Goal: Find specific page/section: Find specific page/section

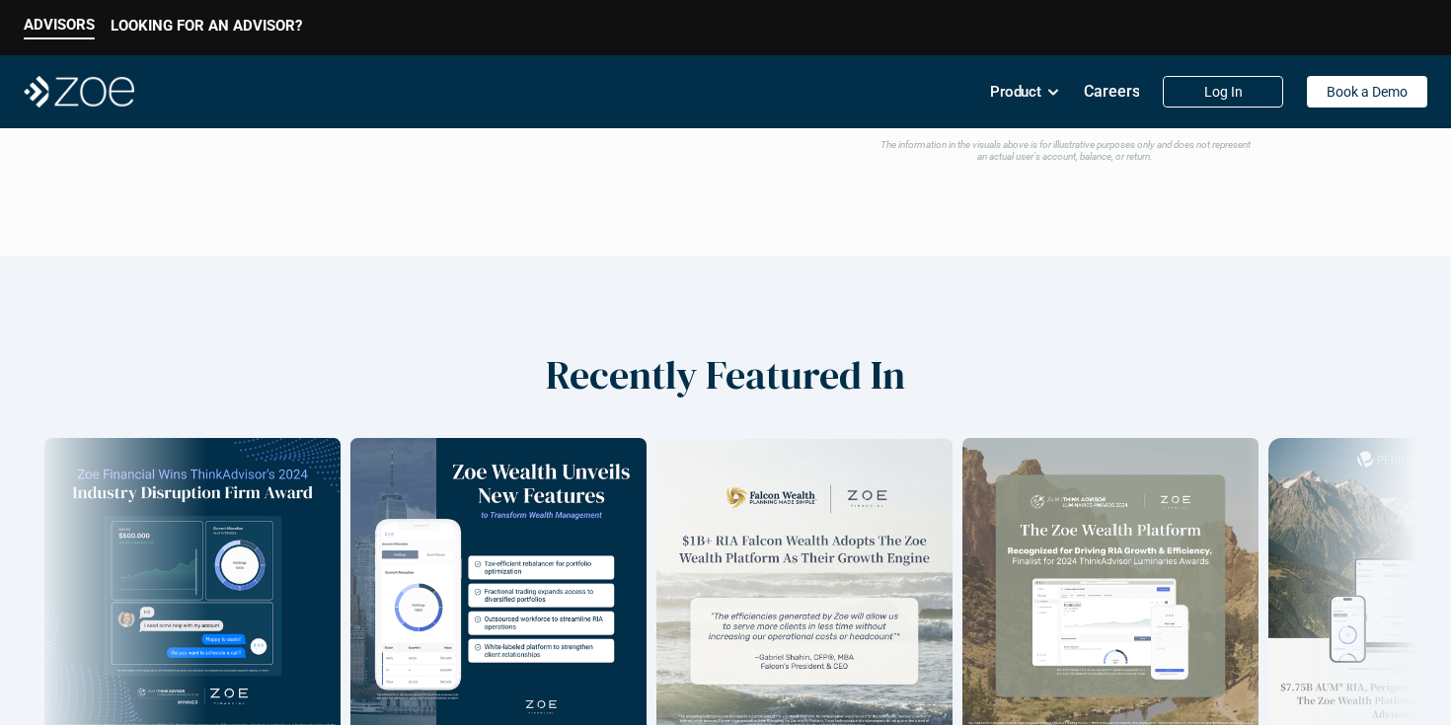
scroll to position [3651, 0]
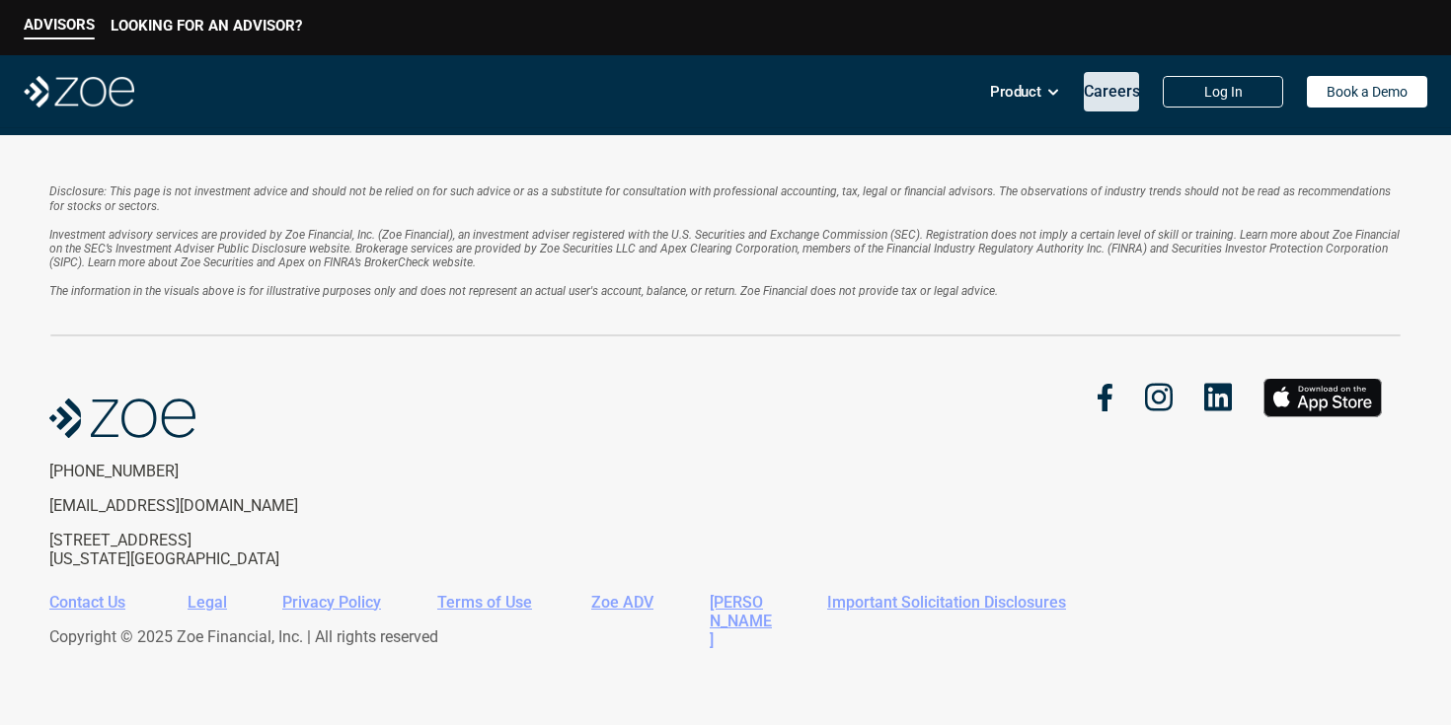
click at [1111, 92] on p "Careers" at bounding box center [1112, 91] width 56 height 19
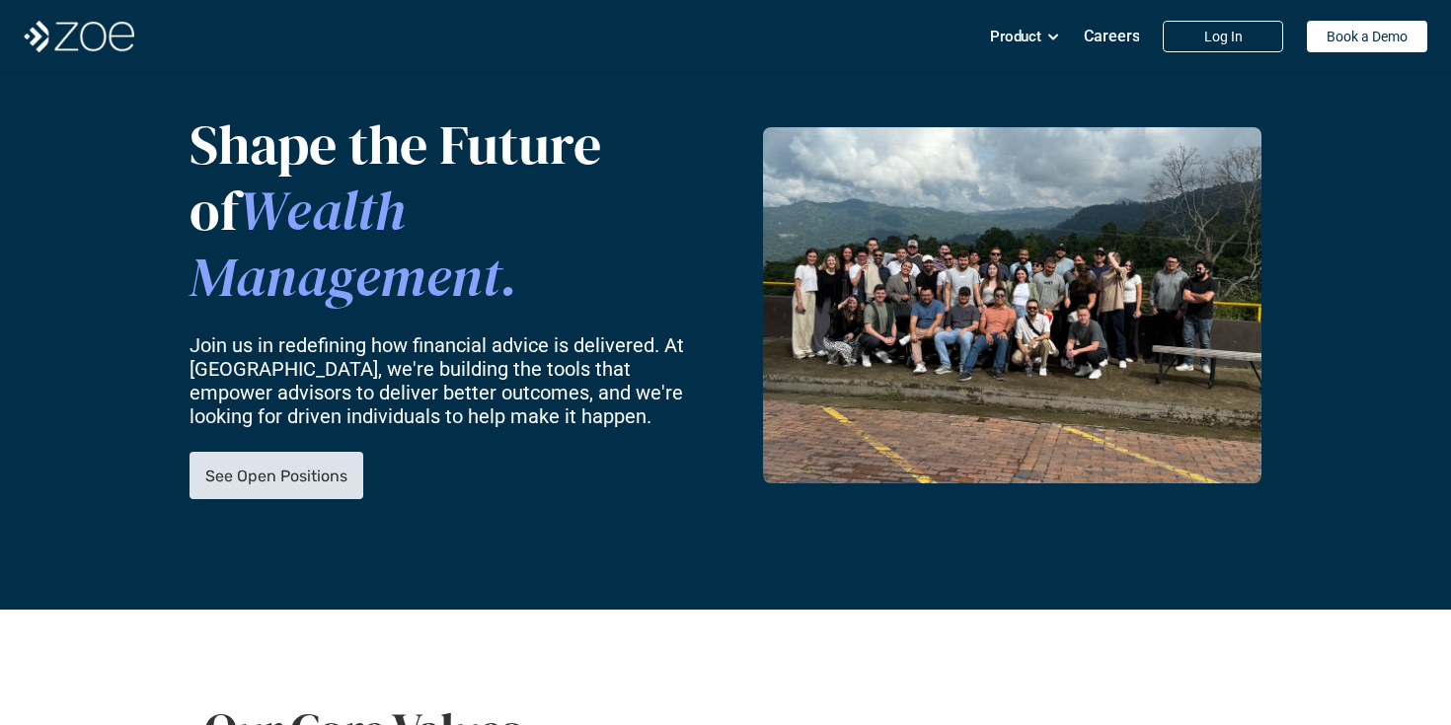
click at [333, 453] on link "See Open Positions" at bounding box center [276, 475] width 174 height 47
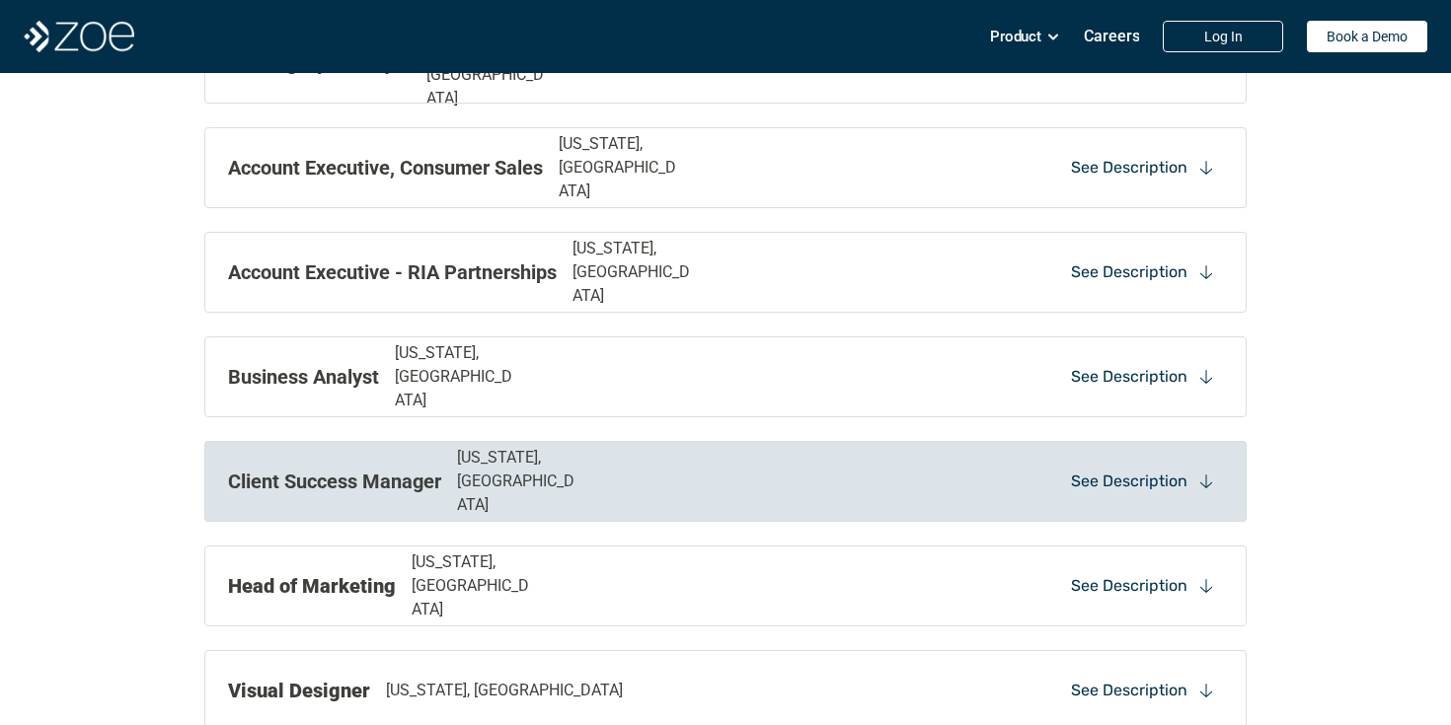
scroll to position [2104, 0]
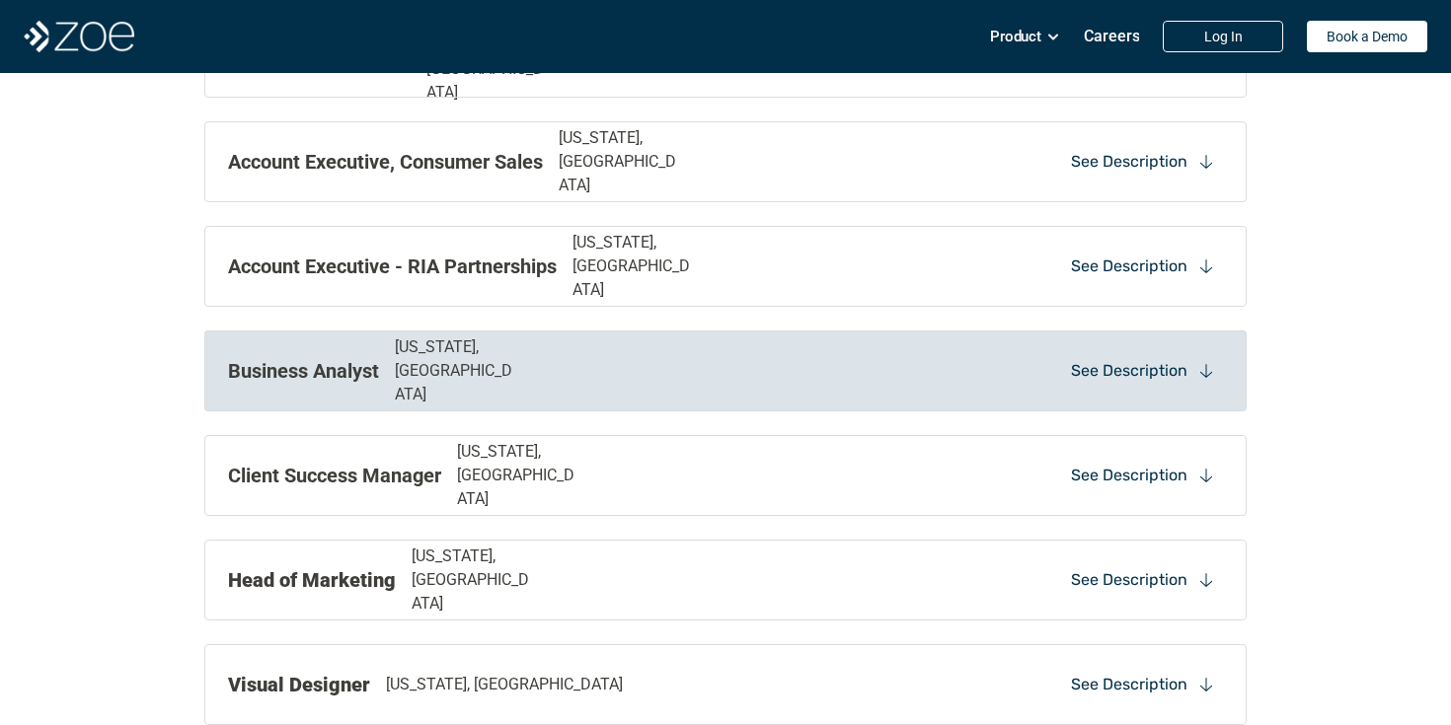
click at [1139, 374] on p "See Description" at bounding box center [1129, 371] width 116 height 22
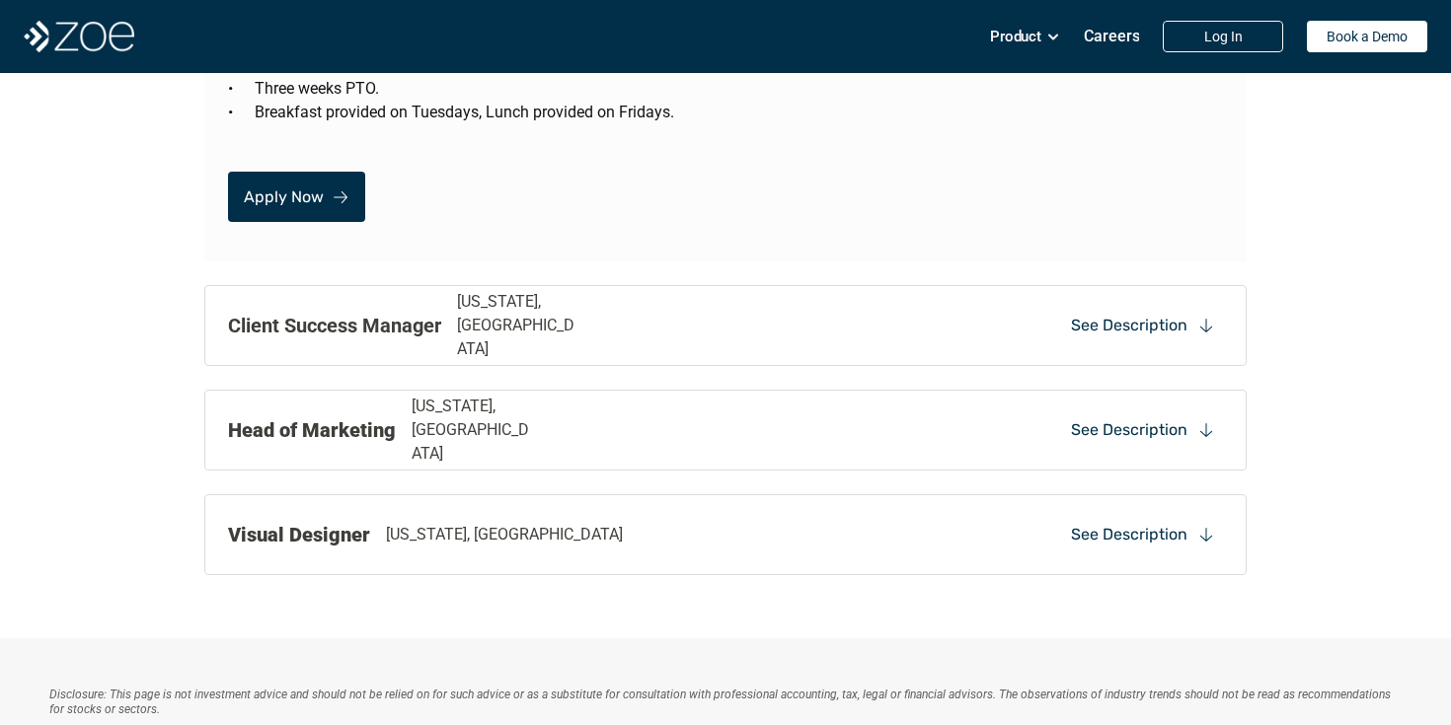
scroll to position [4195, 0]
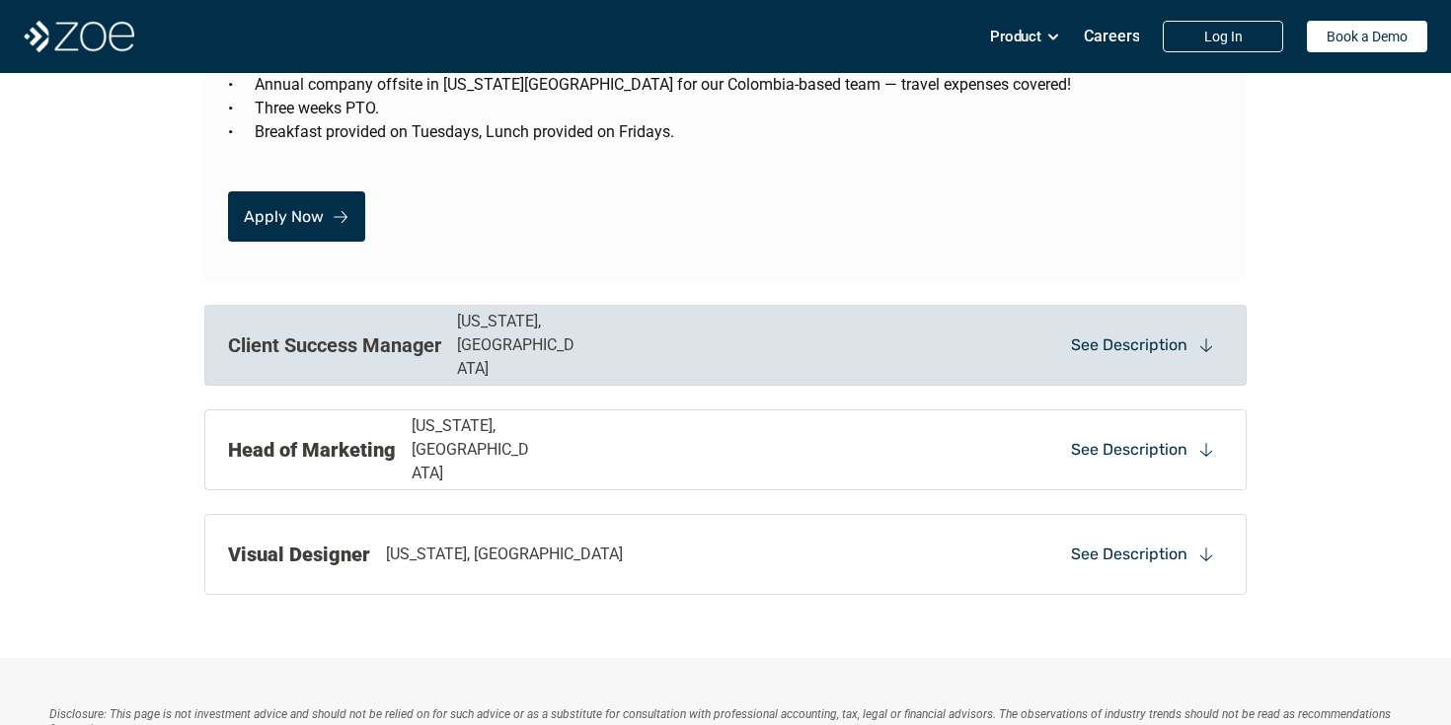
click at [1152, 335] on p "See Description" at bounding box center [1129, 346] width 116 height 22
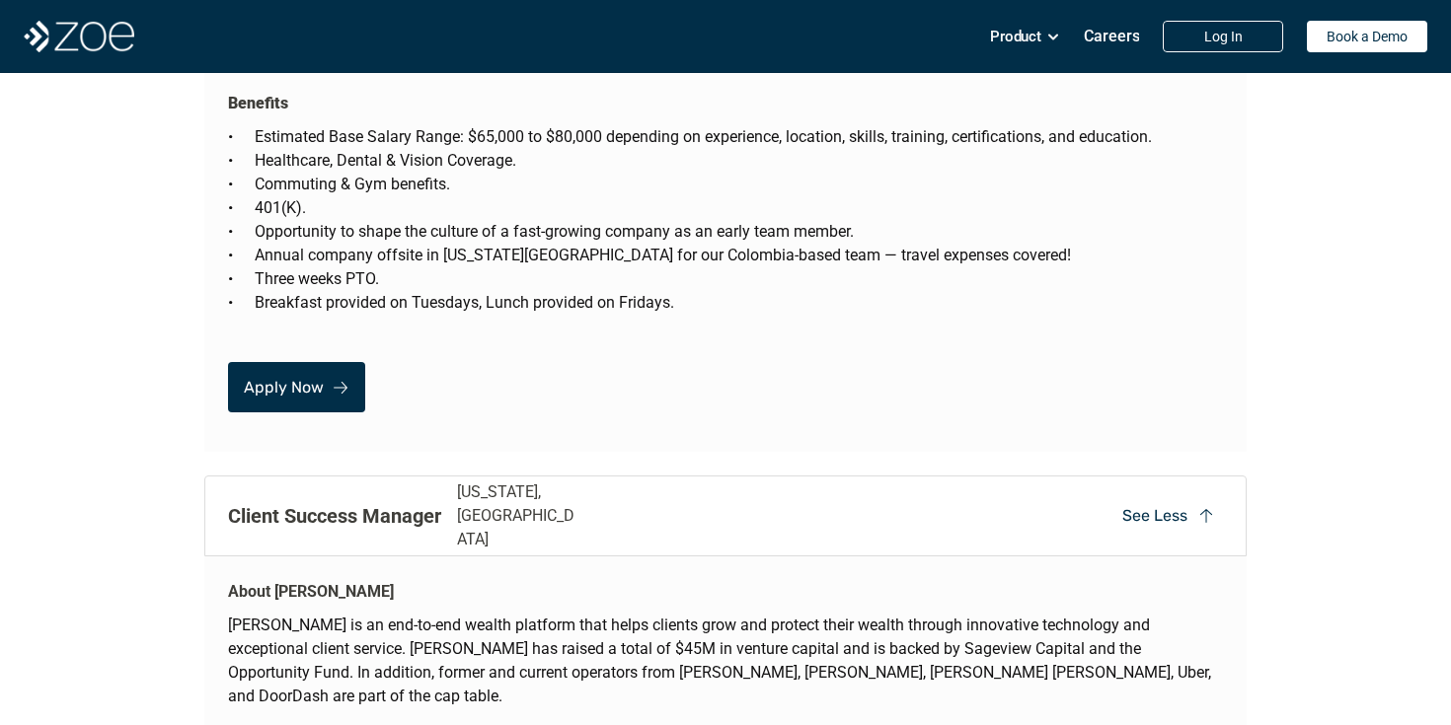
scroll to position [3933, 0]
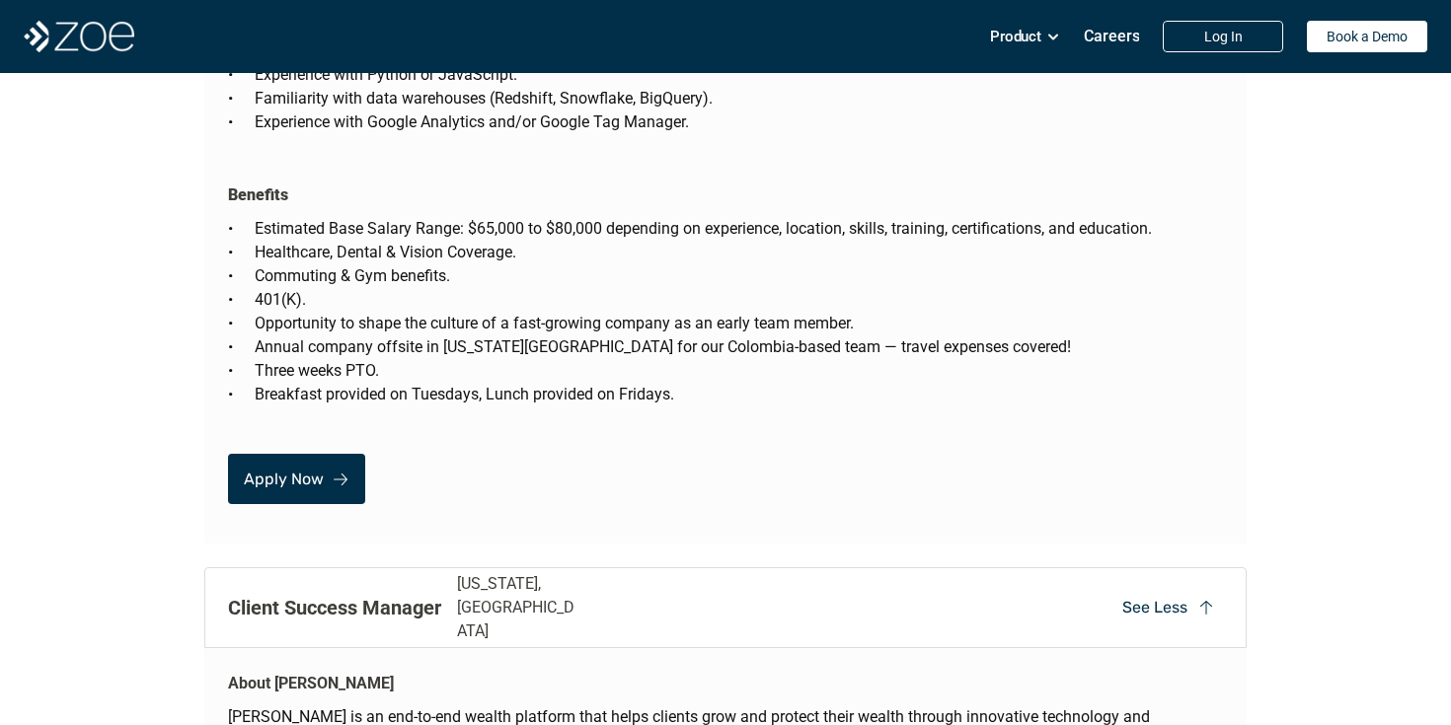
click at [1146, 597] on p "See Less" at bounding box center [1154, 608] width 65 height 22
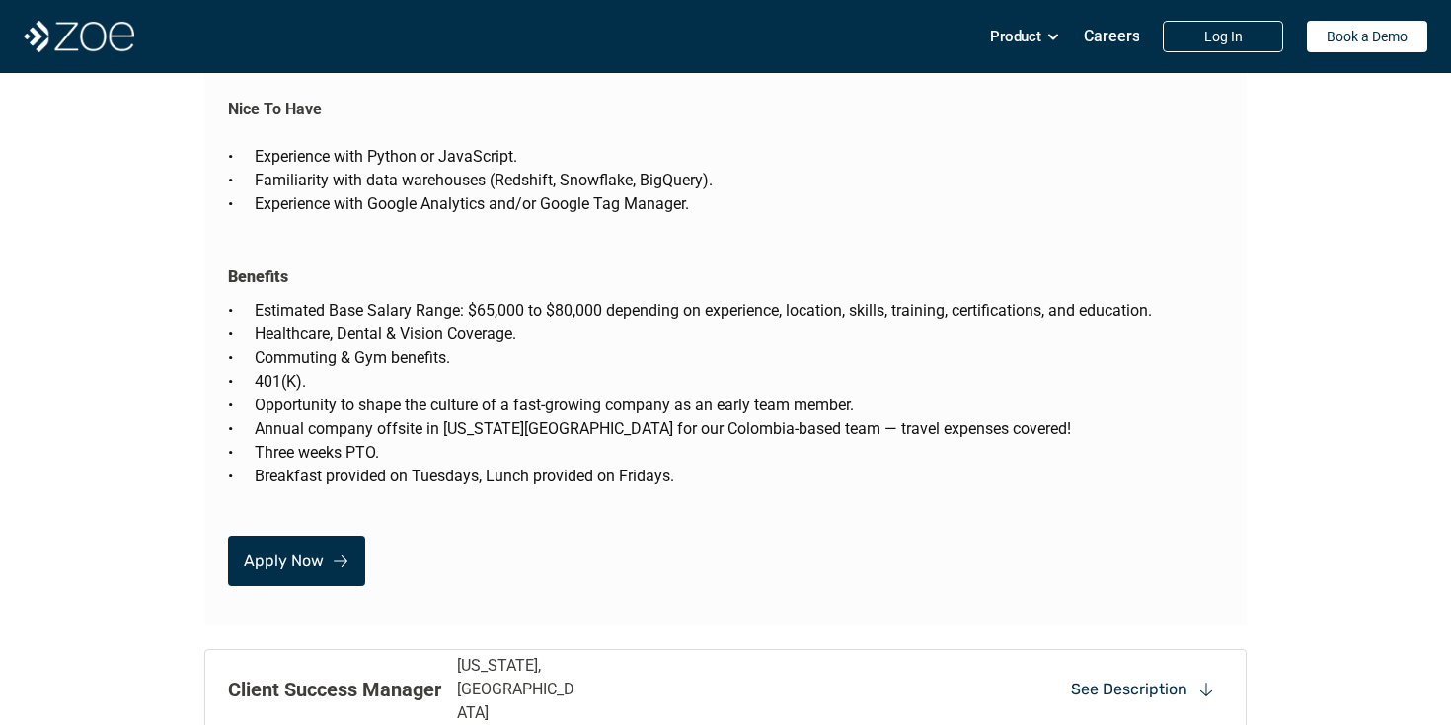
scroll to position [3861, 0]
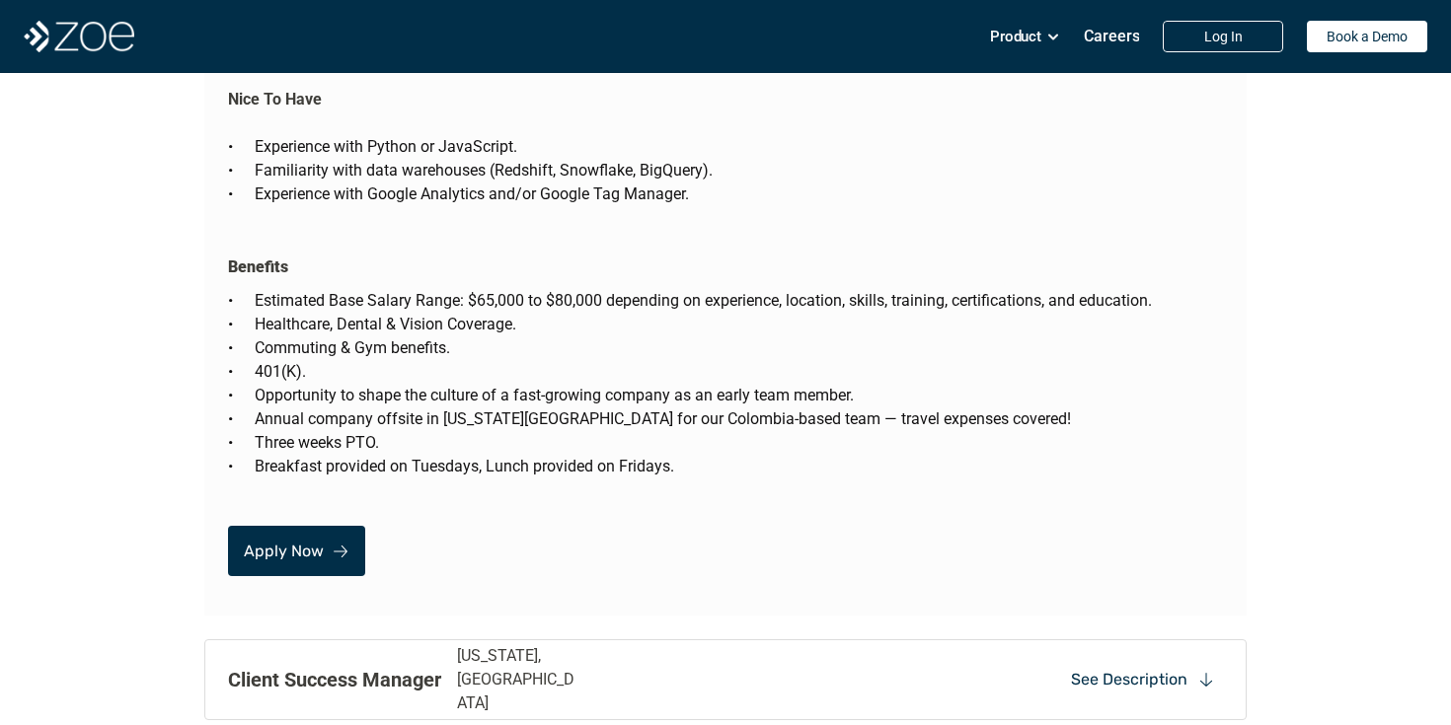
click at [235, 526] on link "Apply Now" at bounding box center [296, 551] width 137 height 50
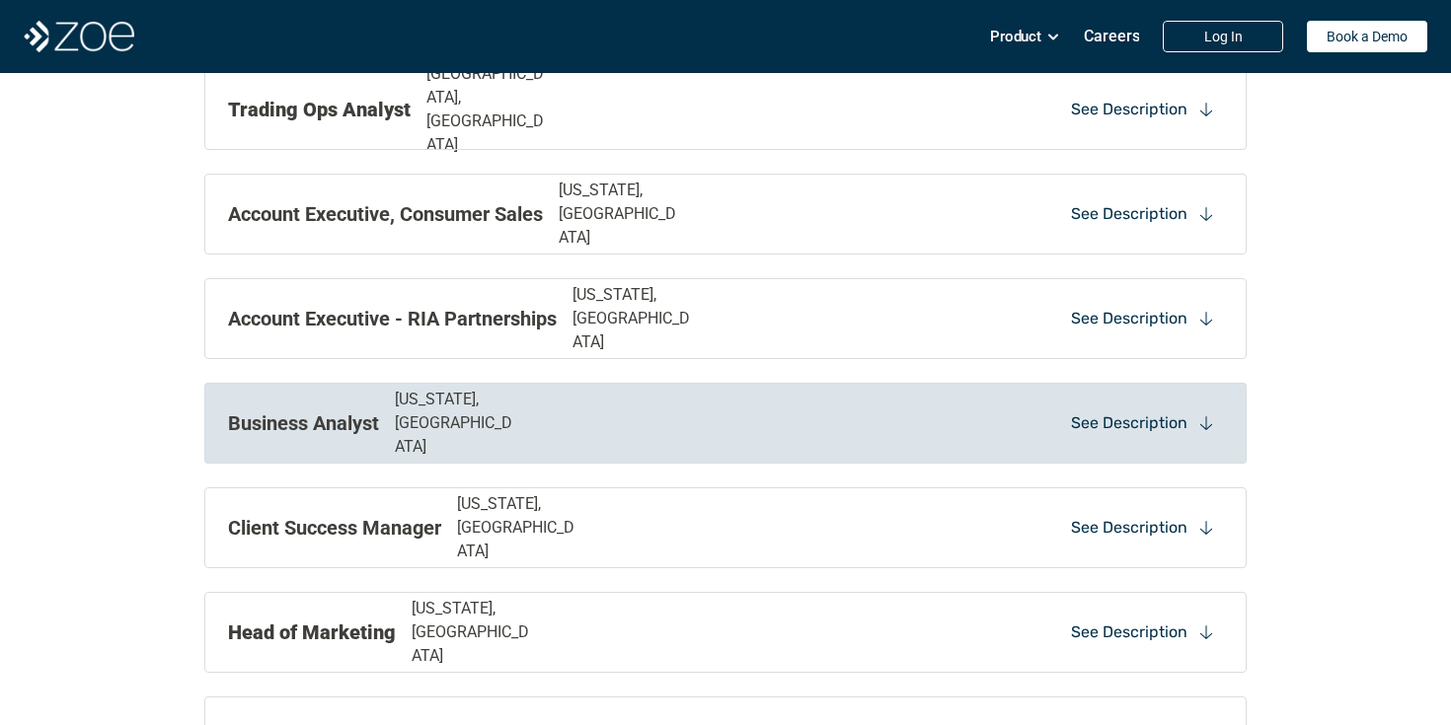
scroll to position [2061, 0]
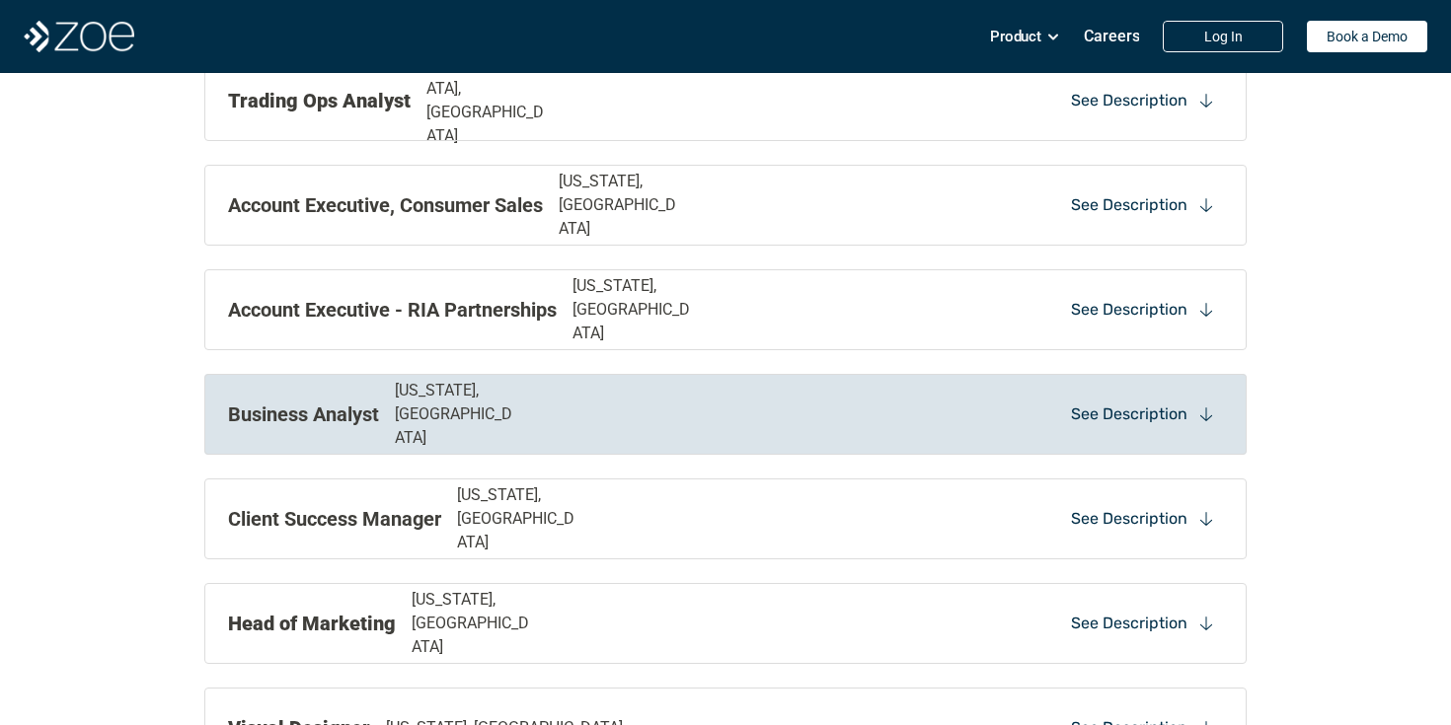
click at [425, 424] on p "[US_STATE], [GEOGRAPHIC_DATA]" at bounding box center [457, 414] width 125 height 71
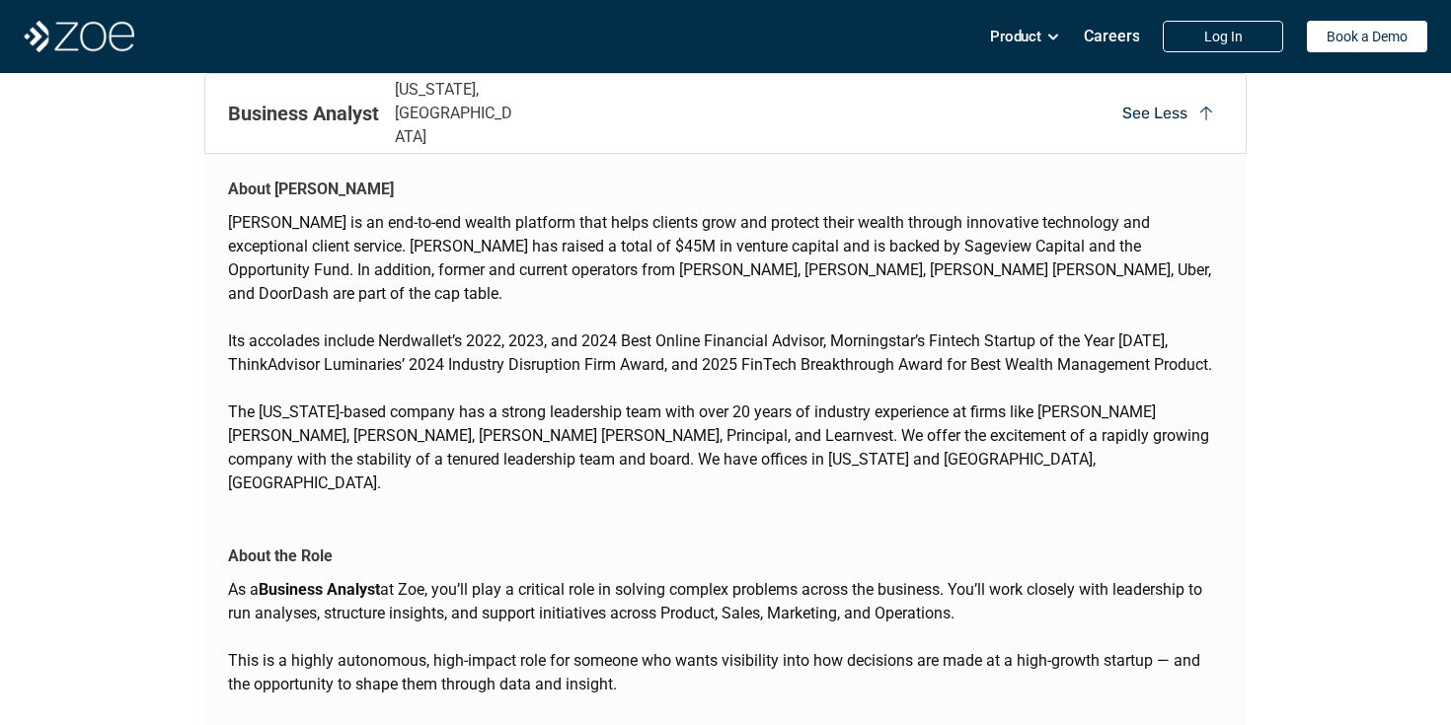
scroll to position [2363, 0]
drag, startPoint x: 263, startPoint y: 543, endPoint x: 387, endPoint y: 549, distance: 124.5
click at [387, 577] on p "As a Business Analyst at Zoe, you’ll play a critical role in solving complex pr…" at bounding box center [725, 600] width 995 height 47
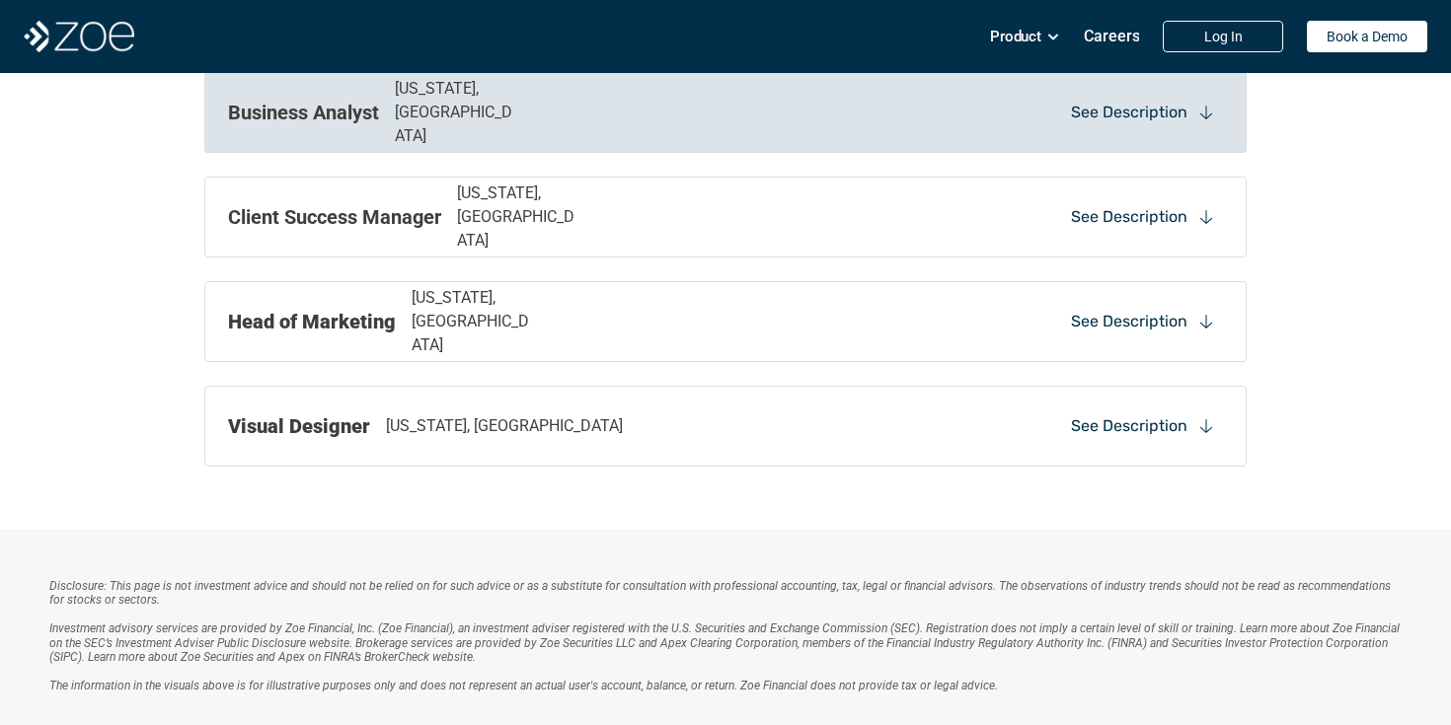
copy p "Business Analyst"
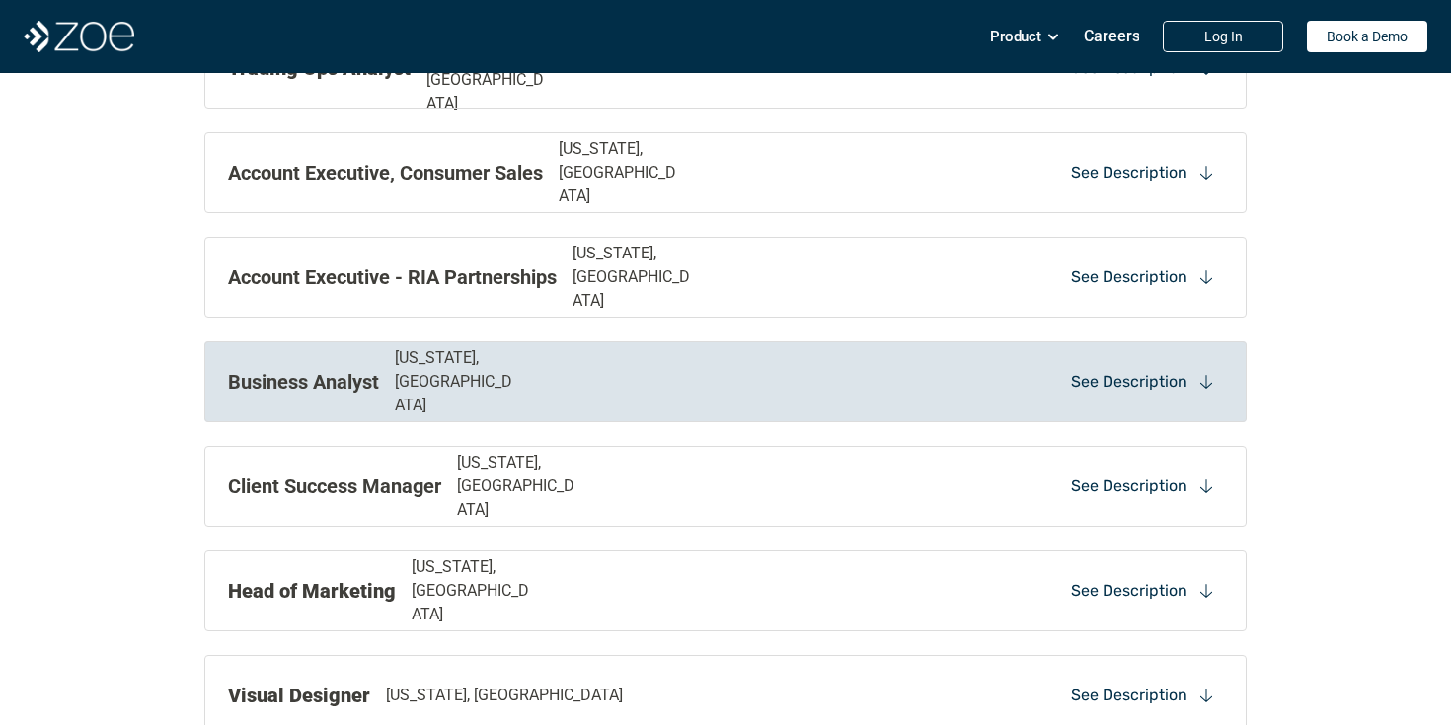
click at [599, 380] on div "Business Analyst [US_STATE], [GEOGRAPHIC_DATA]" at bounding box center [524, 381] width 592 height 71
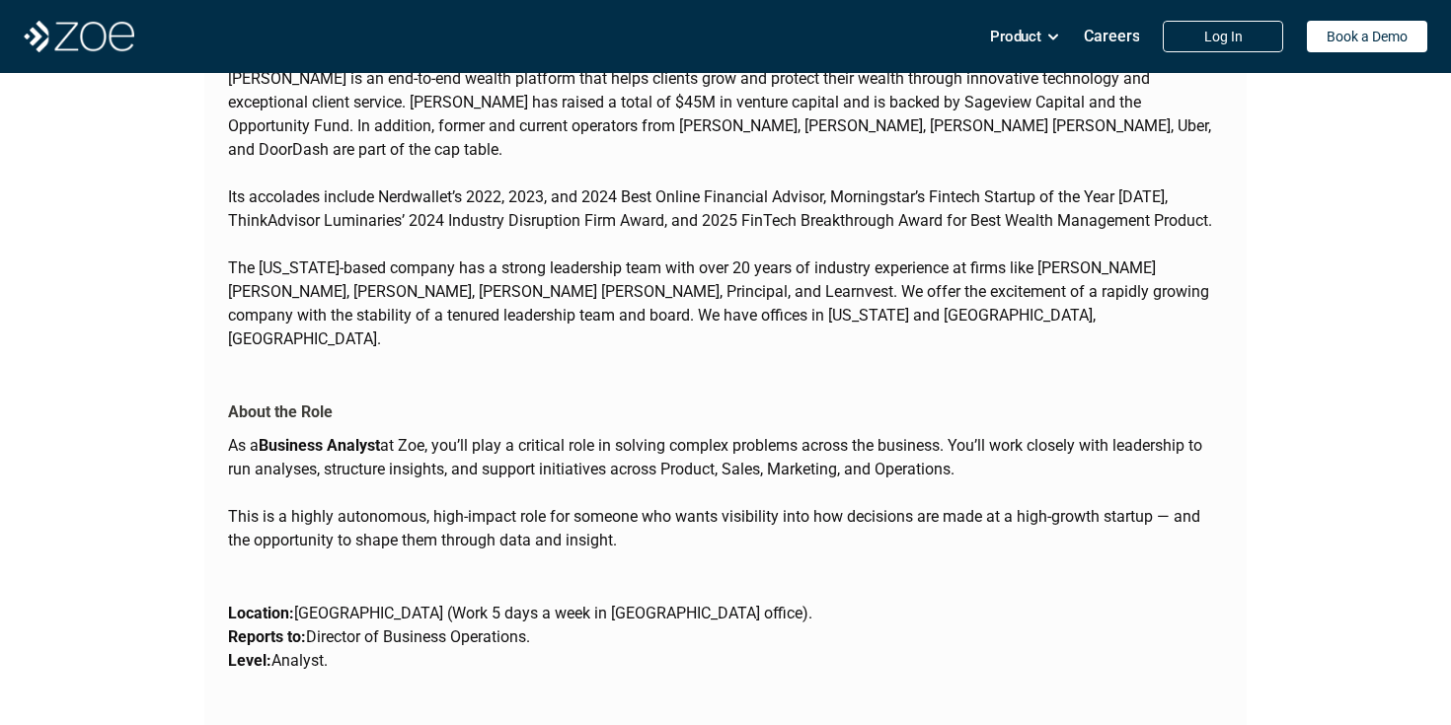
scroll to position [2530, 0]
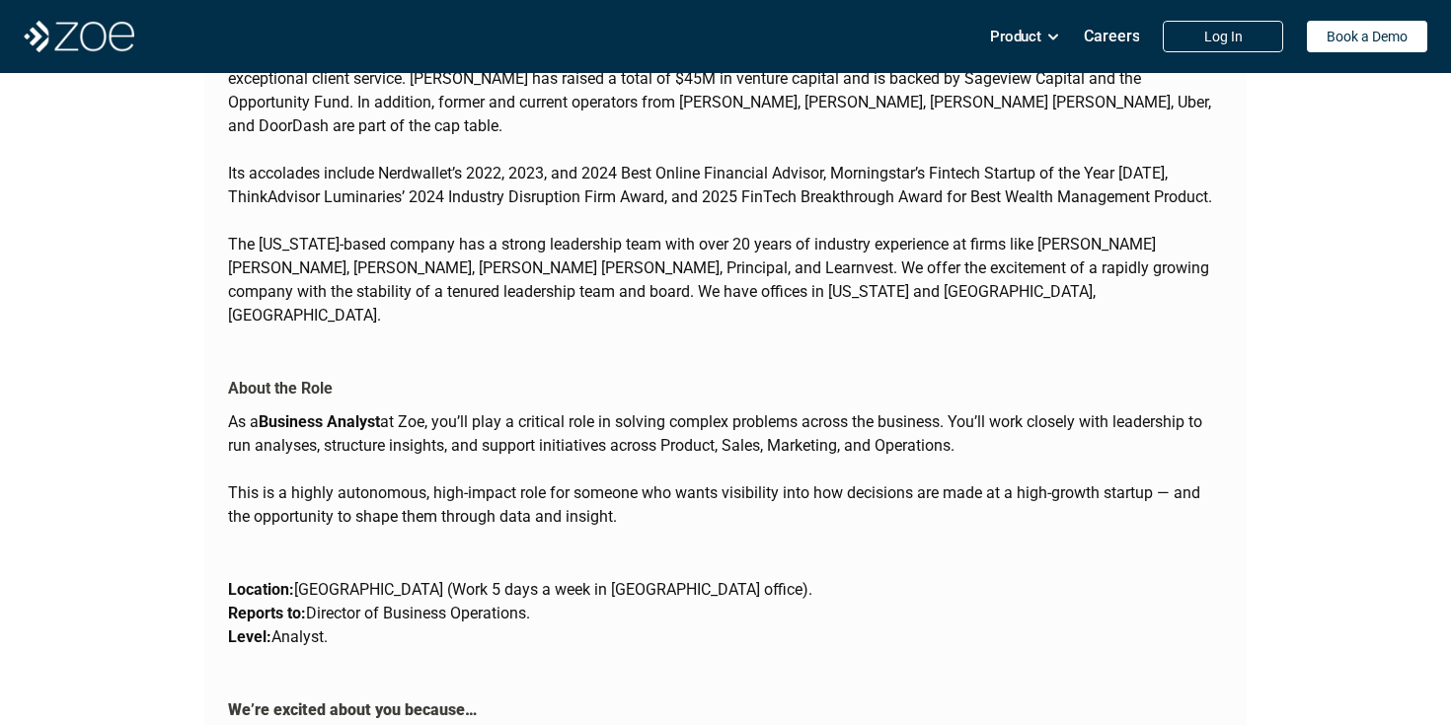
drag, startPoint x: 264, startPoint y: 376, endPoint x: 384, endPoint y: 382, distance: 119.6
click at [380, 413] on strong "Business Analyst" at bounding box center [319, 422] width 121 height 19
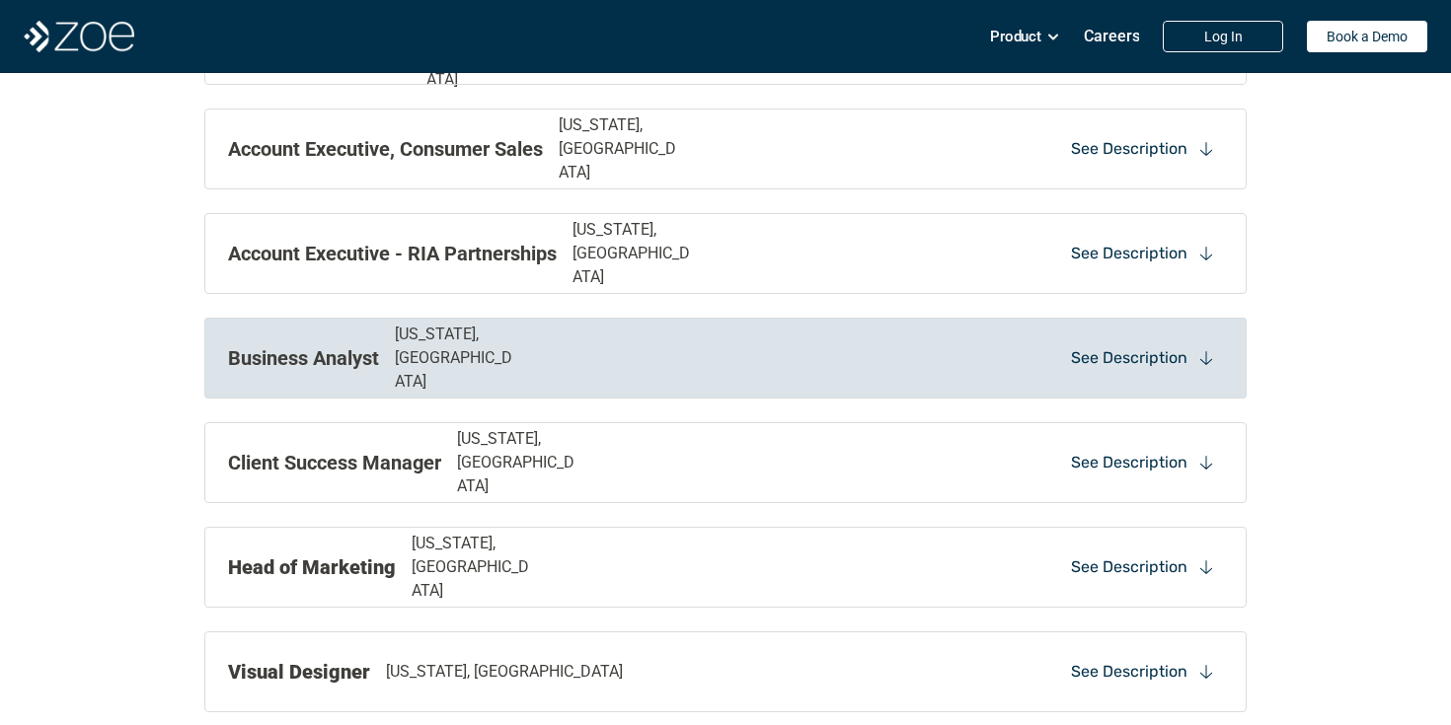
scroll to position [2110, 0]
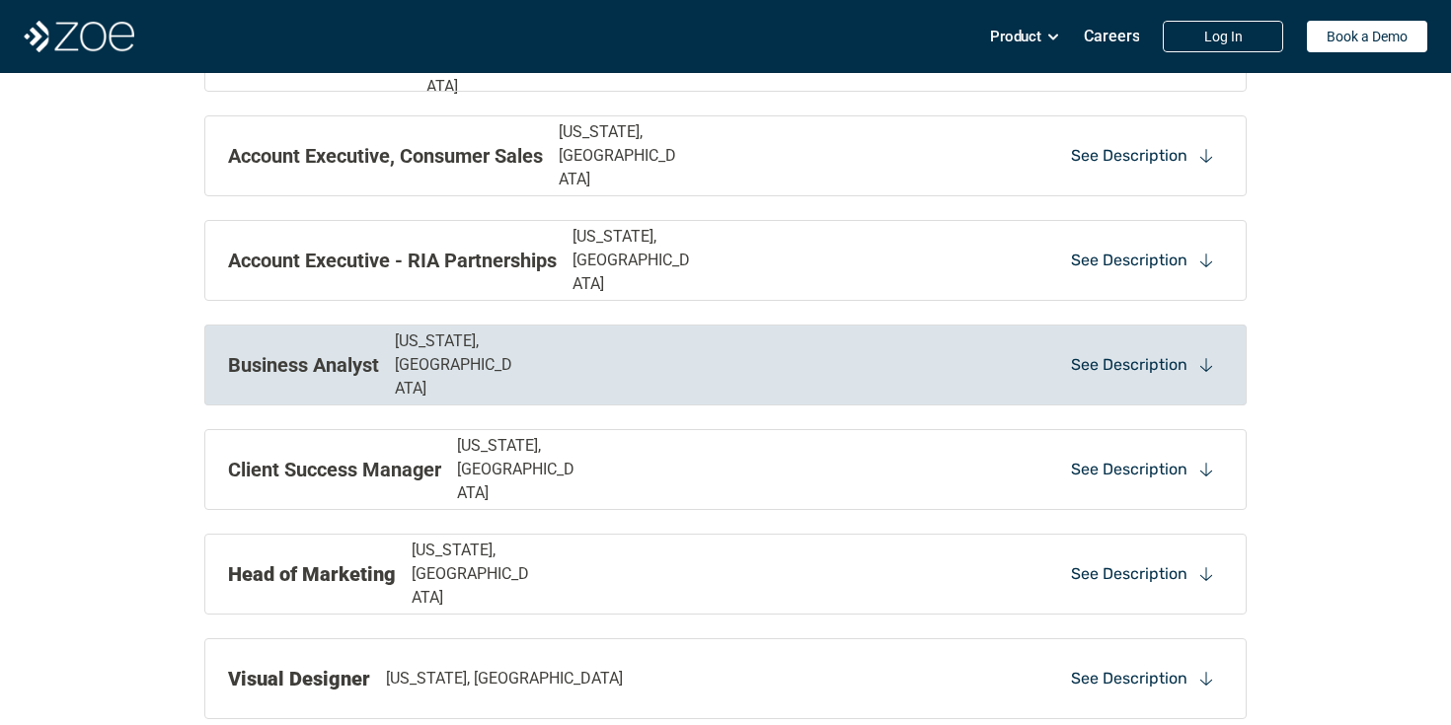
click at [431, 373] on p "[US_STATE], [GEOGRAPHIC_DATA]" at bounding box center [457, 365] width 125 height 71
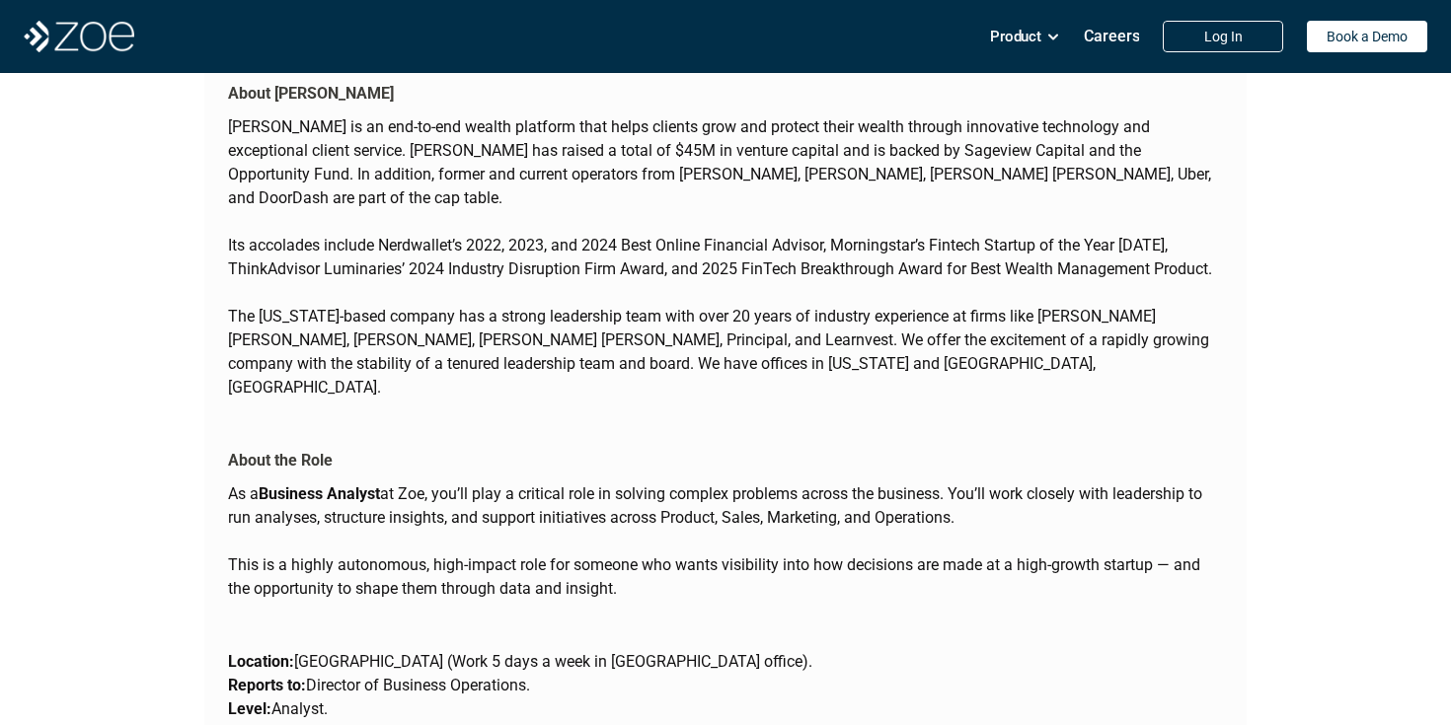
scroll to position [2541, 0]
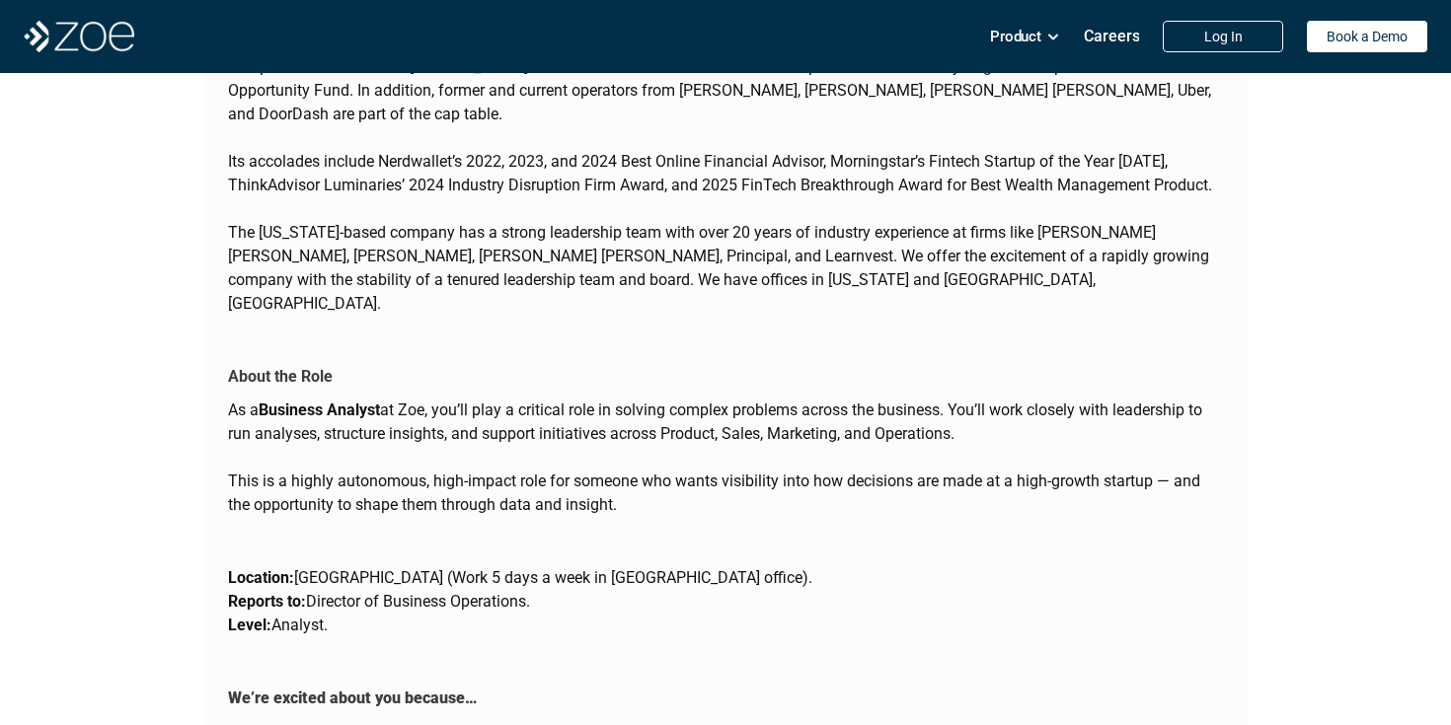
click at [301, 401] on strong "Business Analyst" at bounding box center [319, 410] width 121 height 19
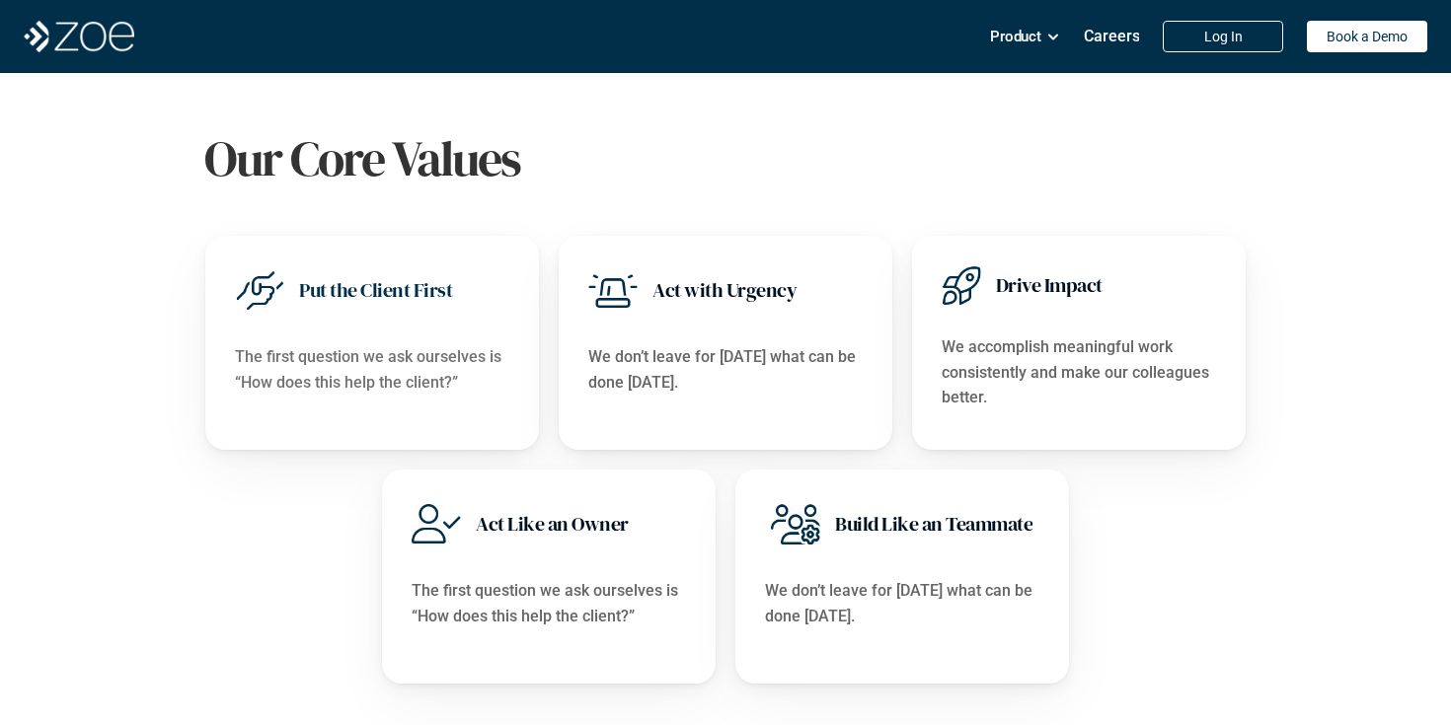
scroll to position [0, 0]
